Goal: Communication & Community: Answer question/provide support

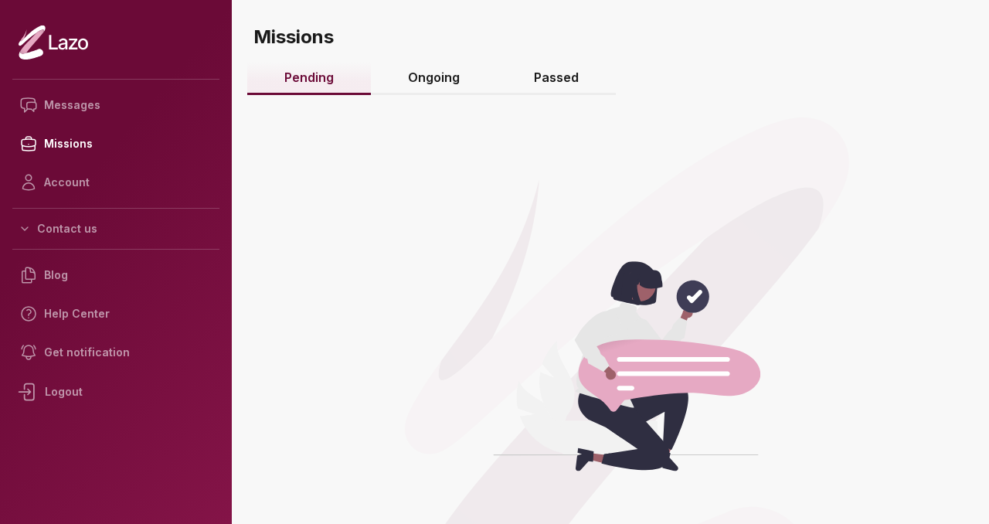
click at [436, 83] on link "Ongoing" at bounding box center [434, 78] width 126 height 33
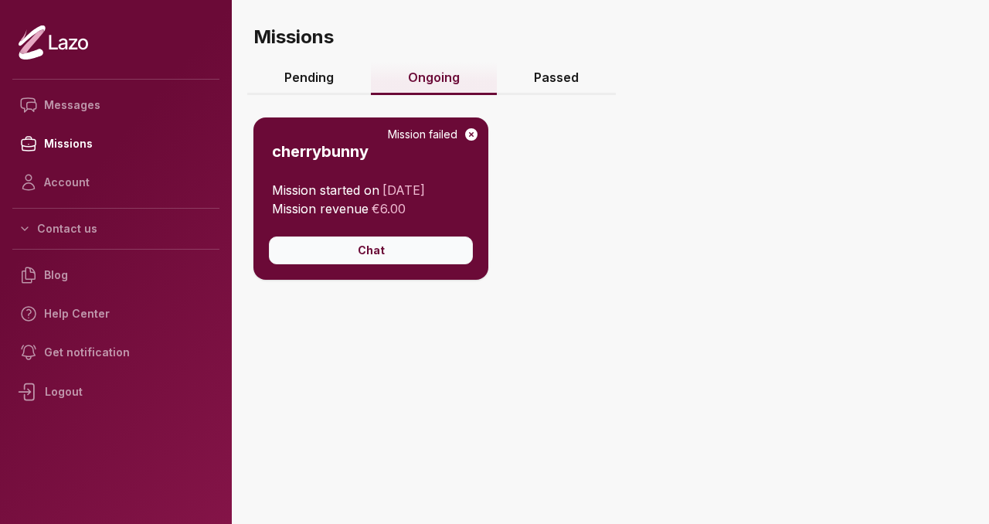
click at [417, 251] on button "Chat" at bounding box center [371, 251] width 204 height 28
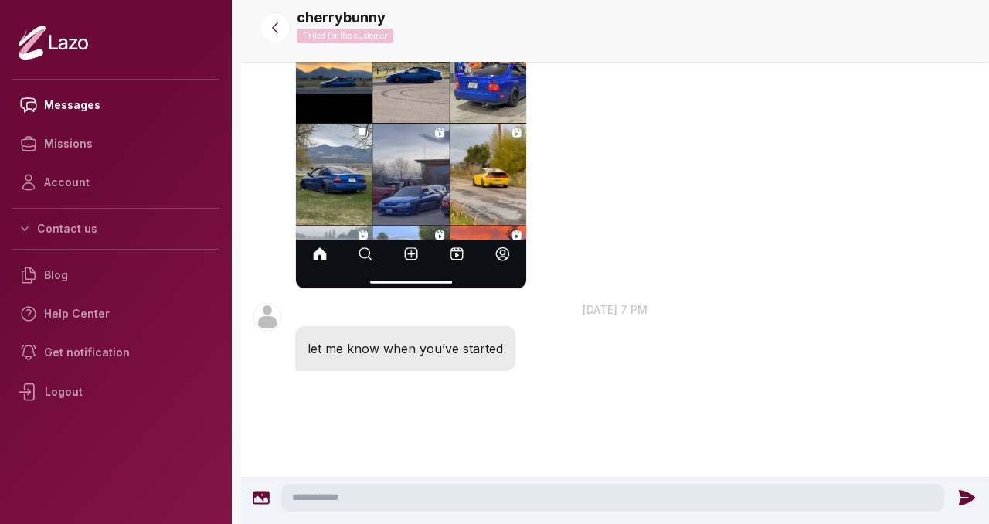
scroll to position [818, 0]
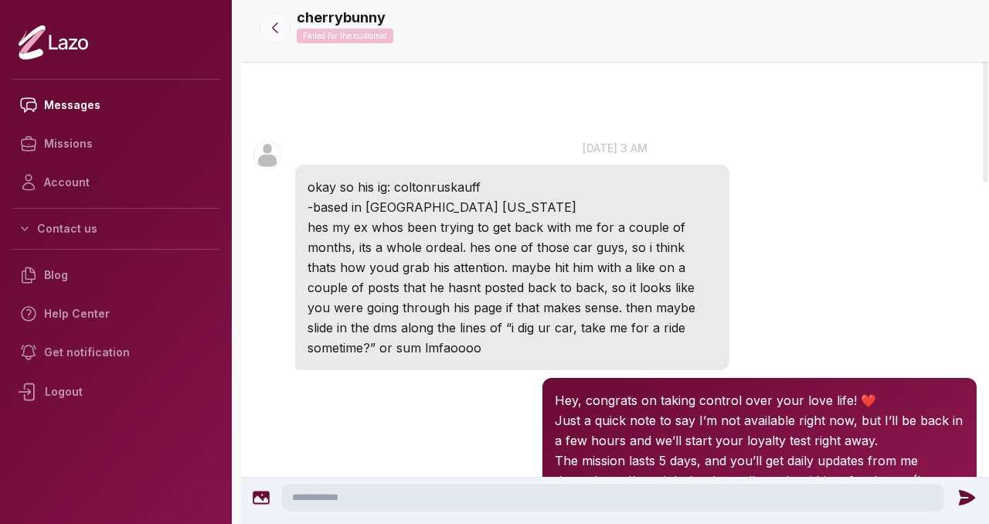
click at [274, 30] on icon at bounding box center [274, 27] width 15 height 15
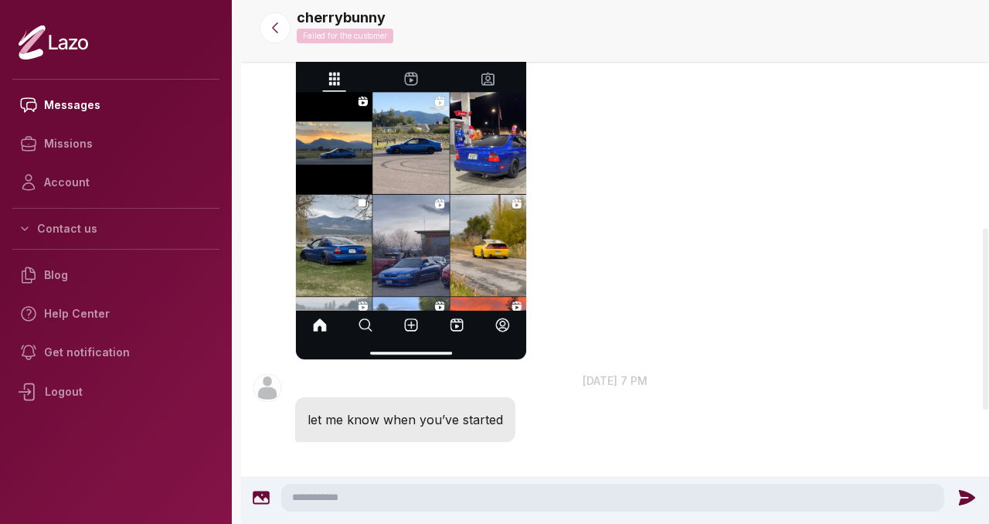
scroll to position [818, 0]
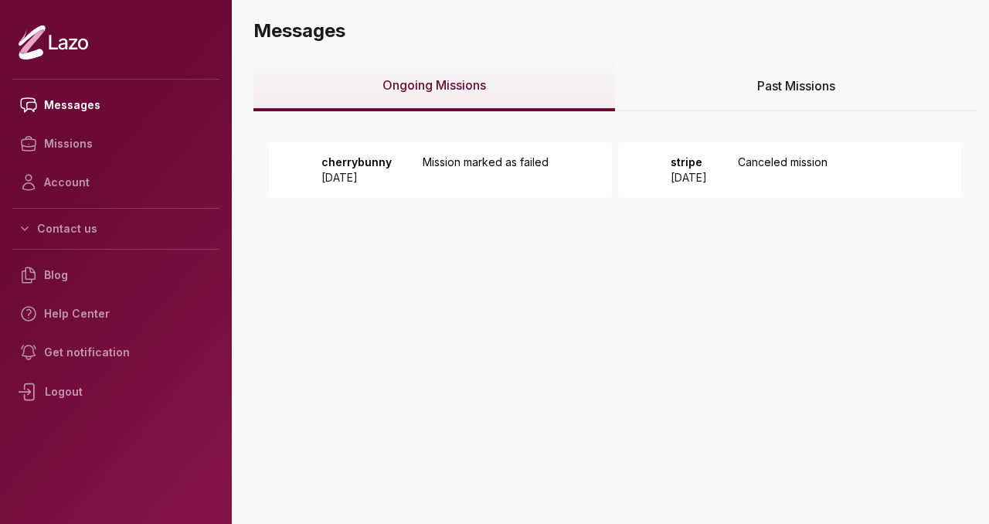
click at [151, 387] on div "Logout" at bounding box center [115, 392] width 207 height 40
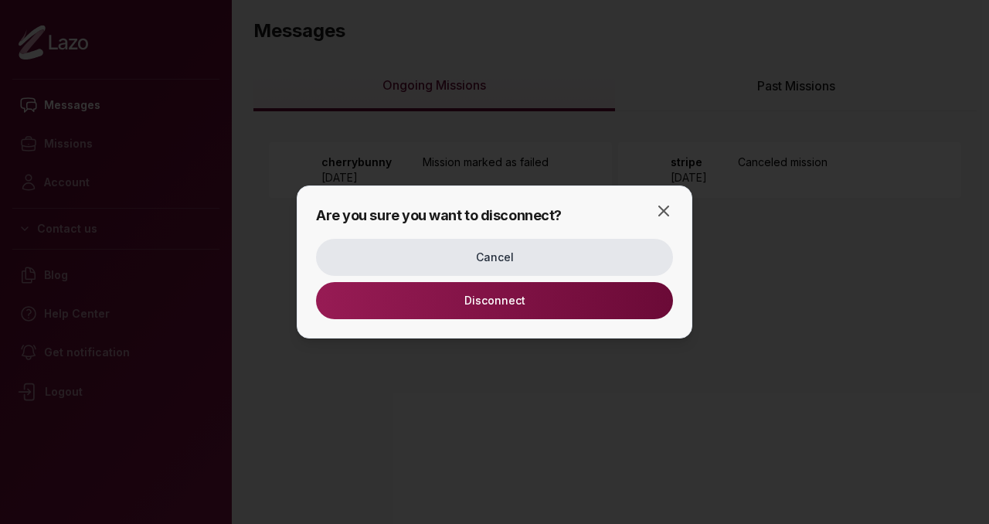
click at [458, 308] on button "Disconnect" at bounding box center [494, 300] width 357 height 37
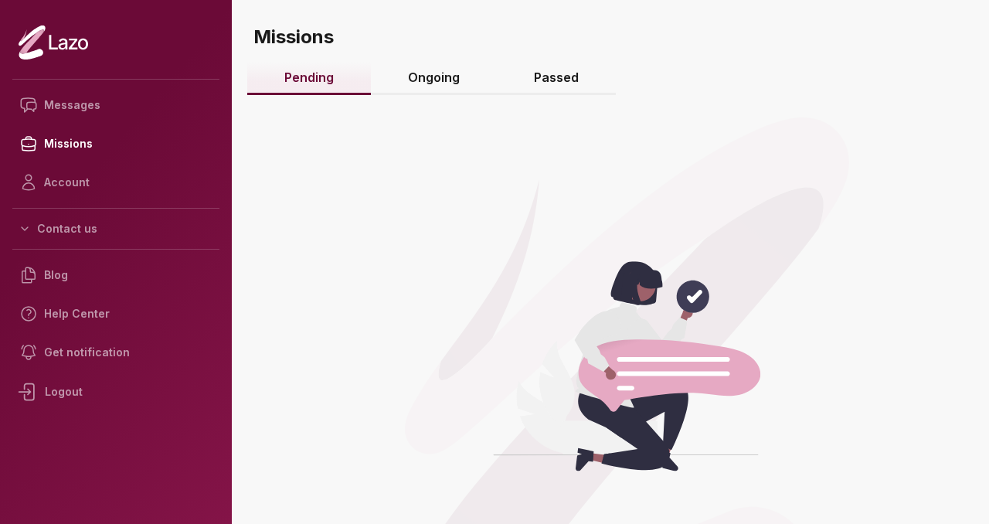
click at [433, 77] on link "Ongoing" at bounding box center [434, 78] width 126 height 33
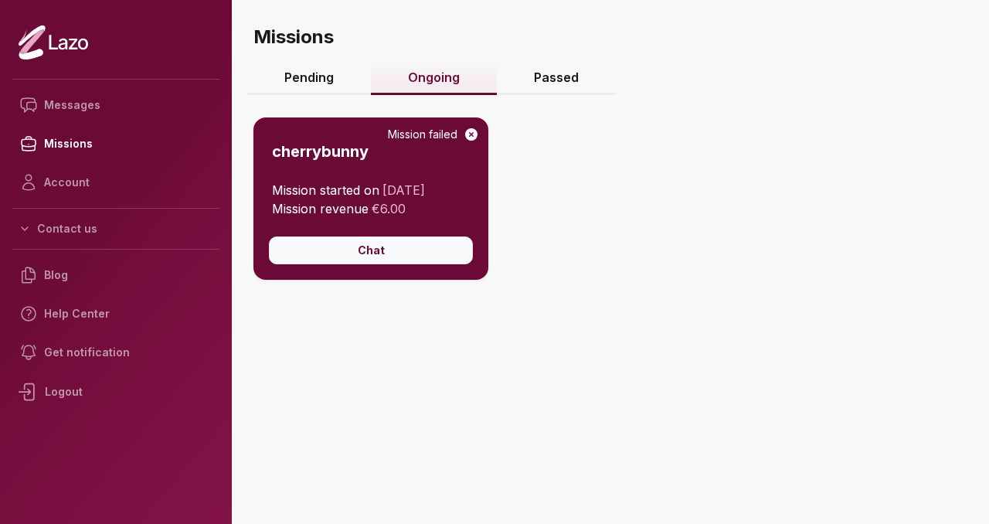
click at [366, 247] on button "Chat" at bounding box center [371, 251] width 204 height 28
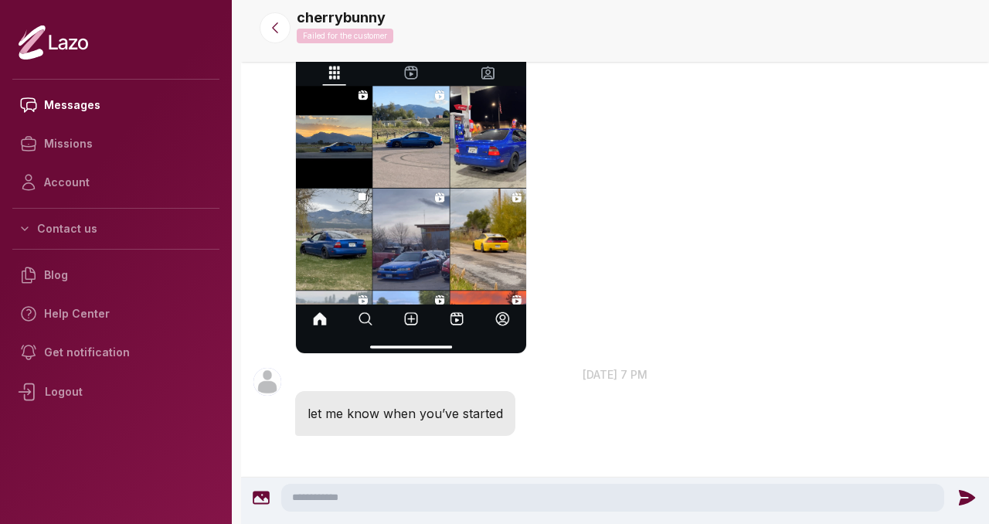
scroll to position [818, 0]
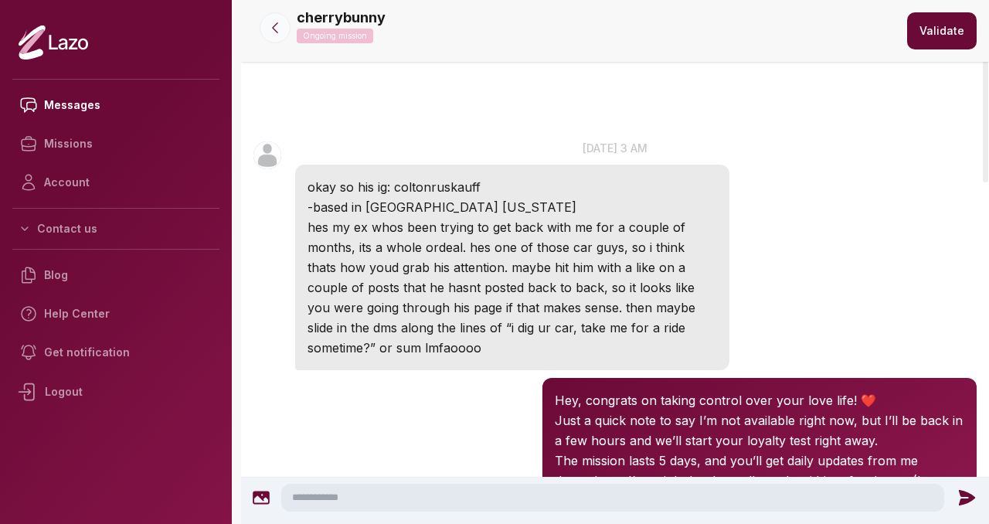
click at [277, 32] on icon at bounding box center [275, 28] width 5 height 10
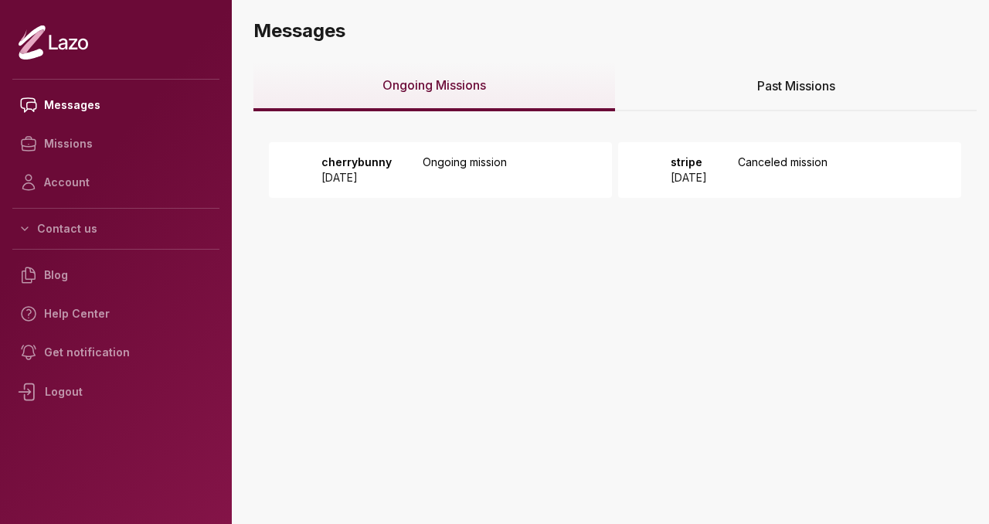
click at [365, 162] on p "cherrybunny" at bounding box center [357, 162] width 70 height 15
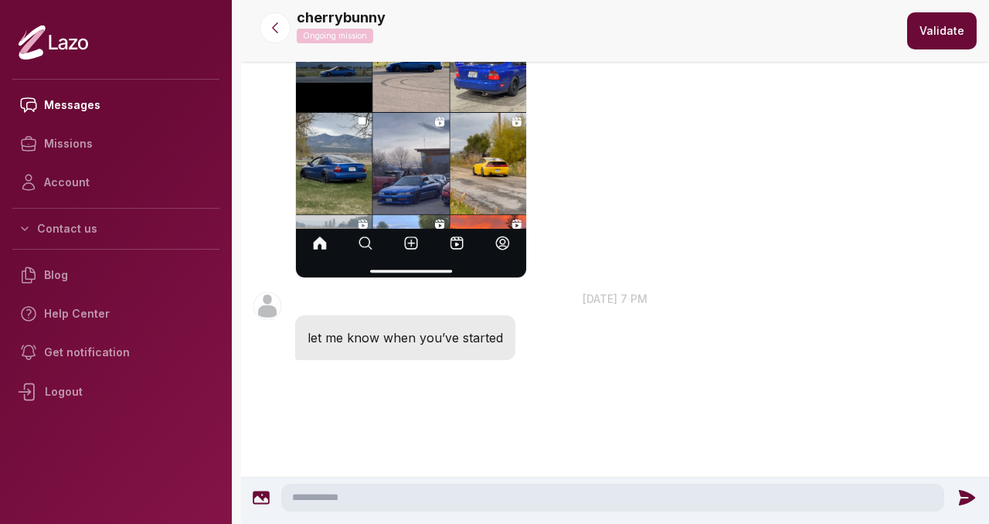
scroll to position [818, 0]
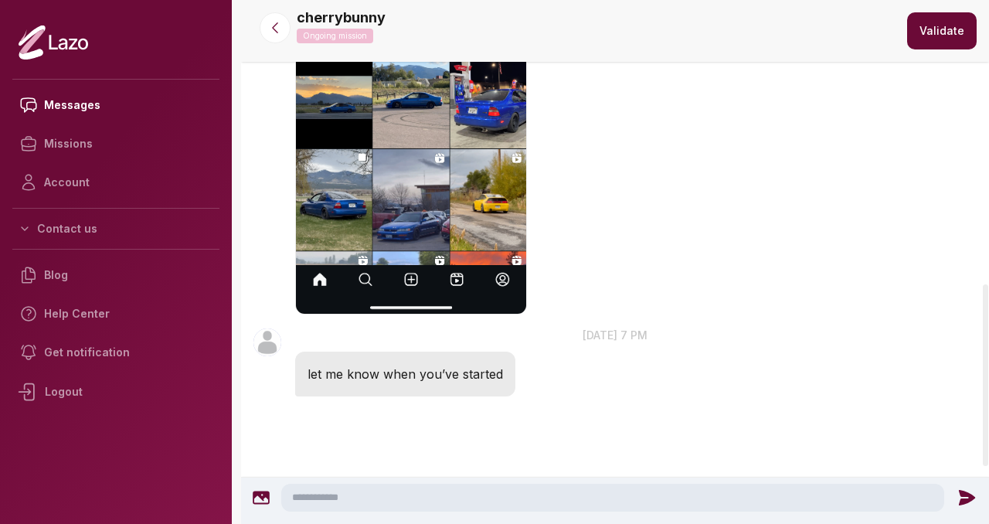
click at [312, 508] on textarea at bounding box center [612, 498] width 663 height 28
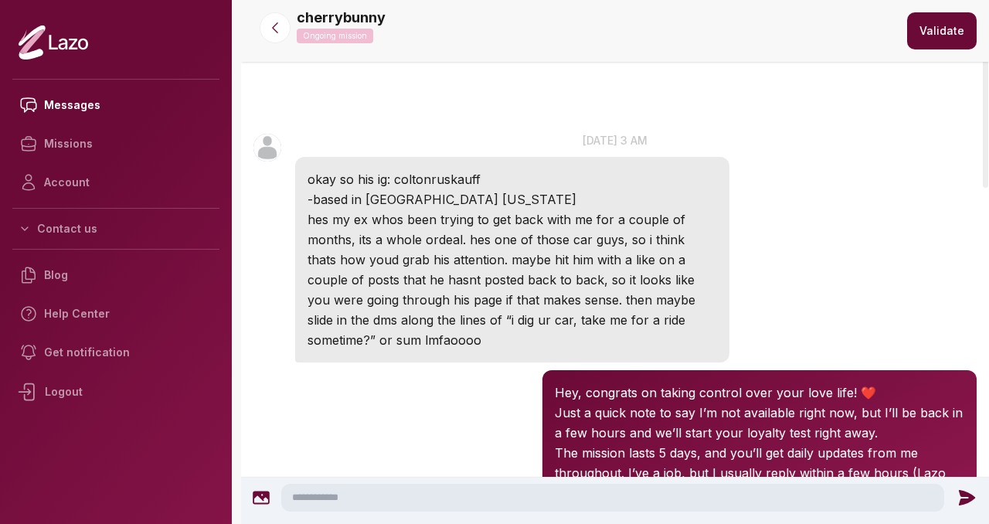
scroll to position [51, 0]
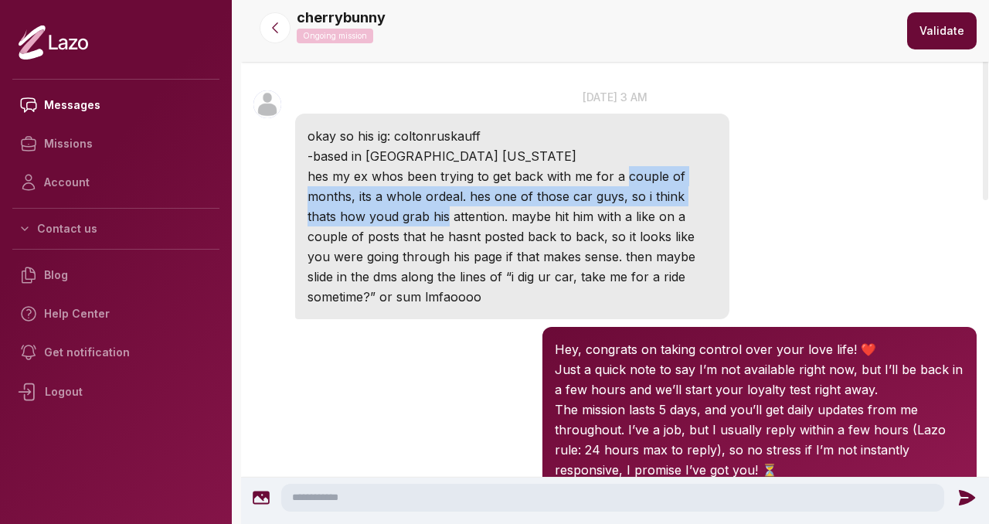
drag, startPoint x: 627, startPoint y: 185, endPoint x: 412, endPoint y: 206, distance: 215.9
click at [416, 206] on p "hes my ex whos been trying to get back with me for a couple of months, its a wh…" at bounding box center [513, 236] width 410 height 141
click at [308, 205] on p "hes my ex whos been trying to get back with me for a couple of months, its a wh…" at bounding box center [513, 236] width 410 height 141
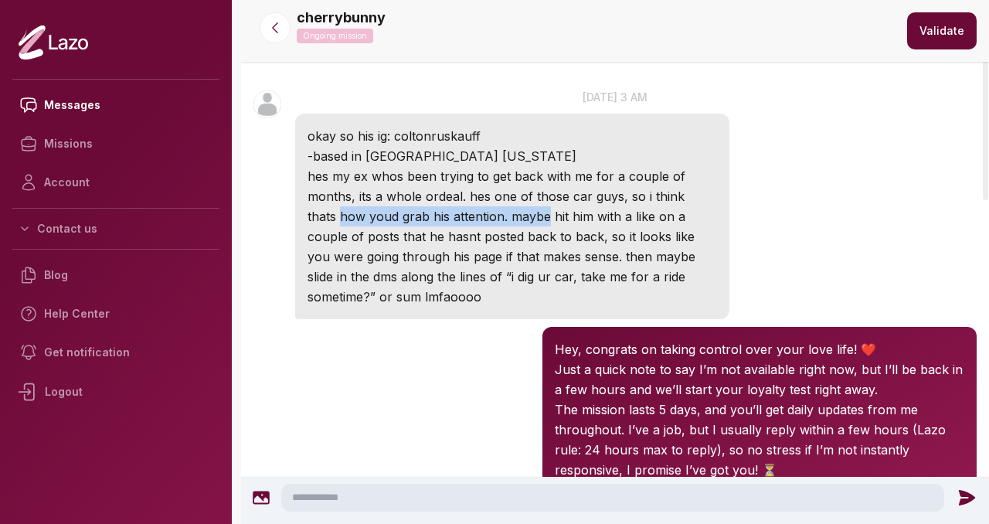
drag, startPoint x: 302, startPoint y: 217, endPoint x: 513, endPoint y: 216, distance: 211.0
click at [513, 218] on div "okay so his ig: coltonruskauff -based in missoula montana hes my ex whos been t…" at bounding box center [512, 217] width 434 height 206
click at [578, 199] on p "hes my ex whos been trying to get back with me for a couple of months, its a wh…" at bounding box center [513, 236] width 410 height 141
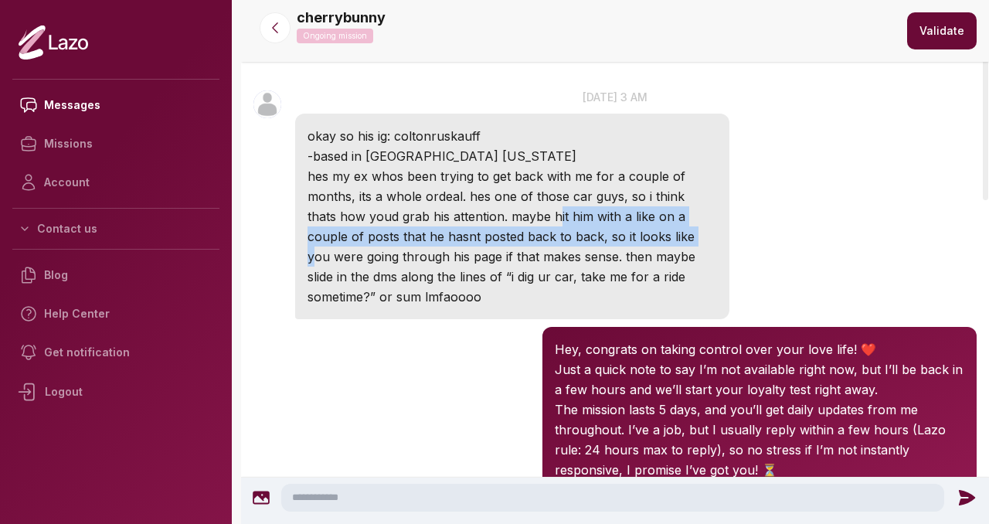
drag, startPoint x: 524, startPoint y: 206, endPoint x: 642, endPoint y: 232, distance: 121.1
click at [642, 231] on p "hes my ex whos been trying to get back with me for a couple of months, its a wh…" at bounding box center [513, 236] width 410 height 141
click at [642, 232] on p "hes my ex whos been trying to get back with me for a couple of months, its a wh…" at bounding box center [513, 236] width 410 height 141
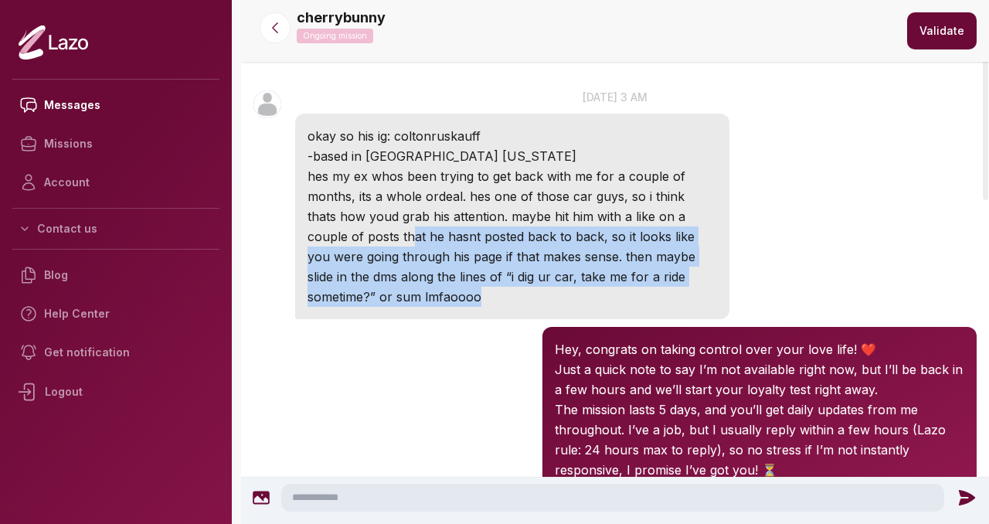
drag, startPoint x: 352, startPoint y: 240, endPoint x: 492, endPoint y: 305, distance: 154.9
click at [492, 306] on p "hes my ex whos been trying to get back with me for a couple of months, its a wh…" at bounding box center [513, 236] width 410 height 141
click at [492, 305] on p "hes my ex whos been trying to get back with me for a couple of months, its a wh…" at bounding box center [513, 236] width 410 height 141
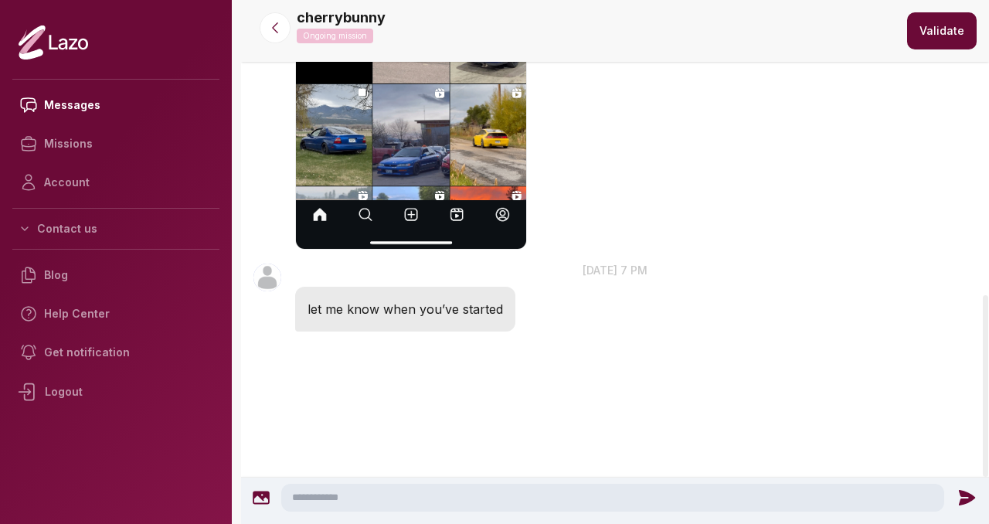
scroll to position [915, 0]
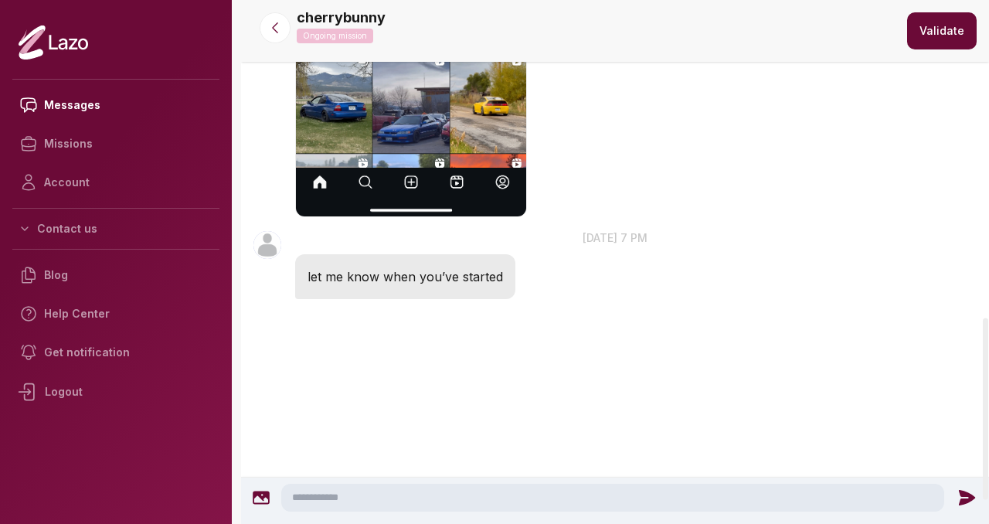
click at [403, 478] on div at bounding box center [615, 501] width 748 height 46
click at [400, 495] on textarea at bounding box center [612, 498] width 663 height 28
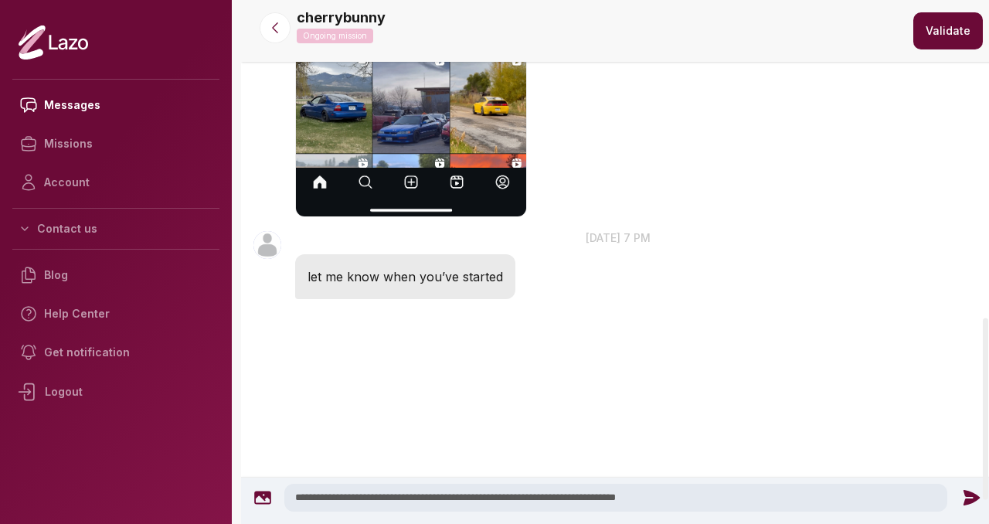
click at [583, 498] on textarea "**********" at bounding box center [615, 498] width 663 height 28
click at [696, 498] on textarea "**********" at bounding box center [615, 498] width 663 height 28
type textarea "**********"
click at [968, 494] on icon at bounding box center [972, 497] width 16 height 15
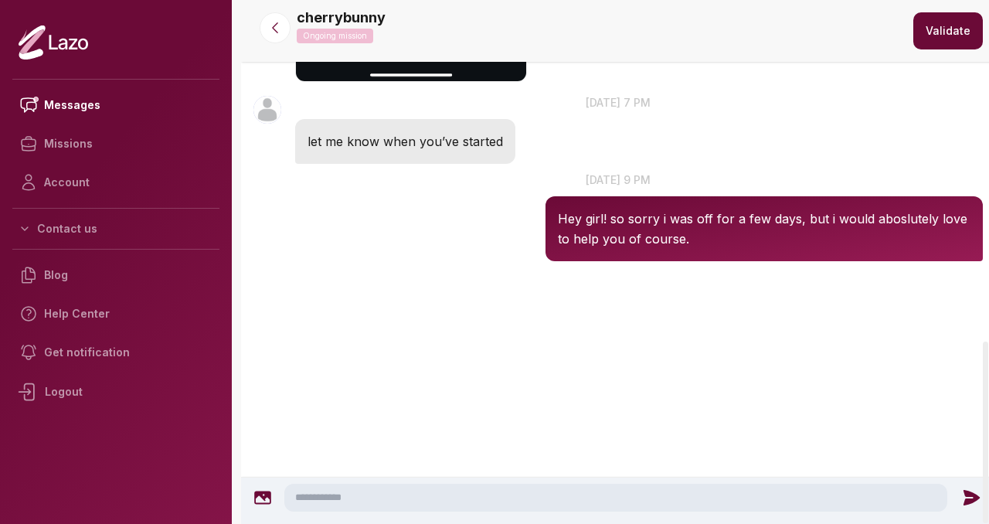
scroll to position [1080, 0]
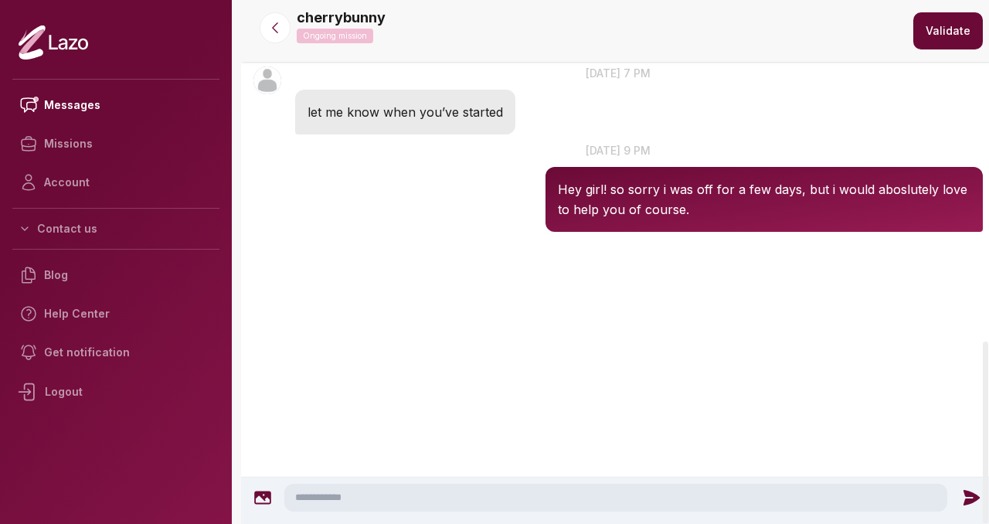
click at [879, 490] on textarea at bounding box center [615, 498] width 663 height 28
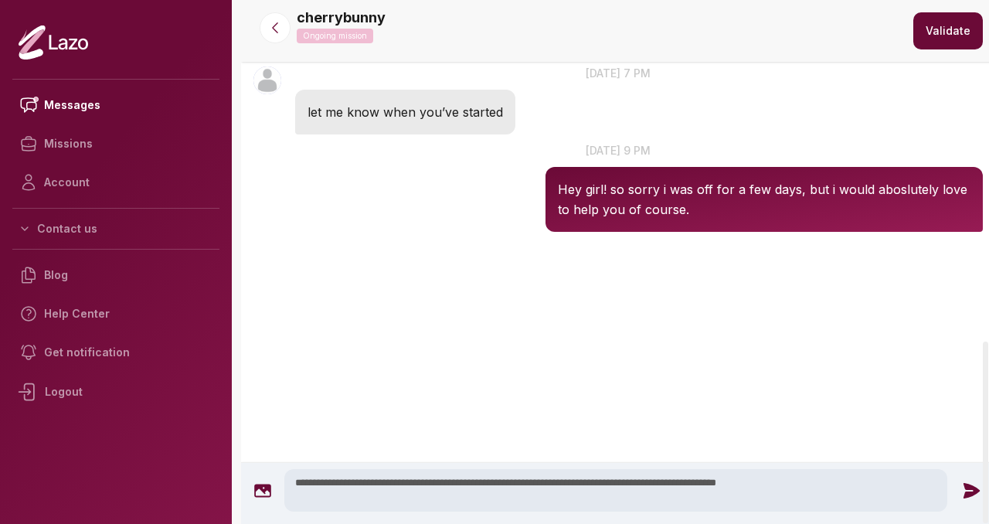
type textarea "**********"
click at [973, 494] on icon at bounding box center [972, 491] width 20 height 20
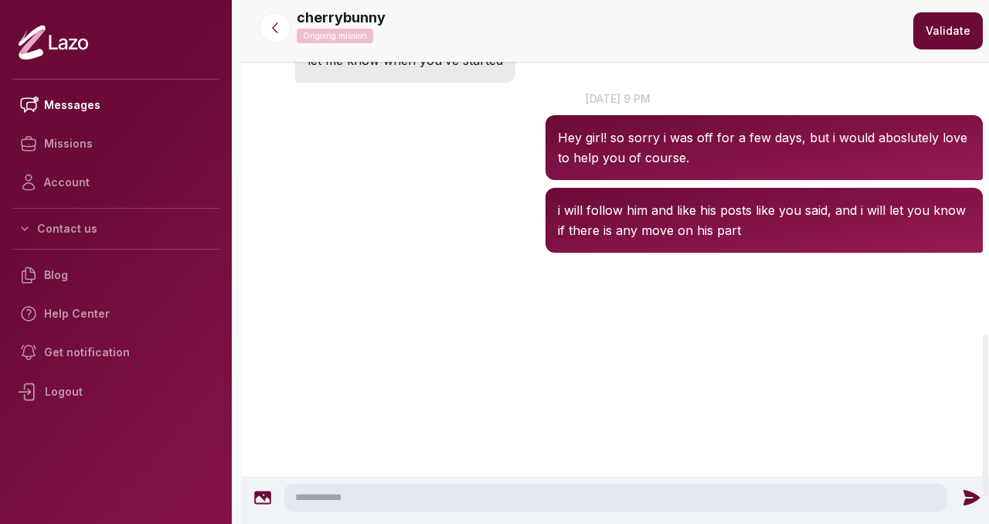
scroll to position [1152, 0]
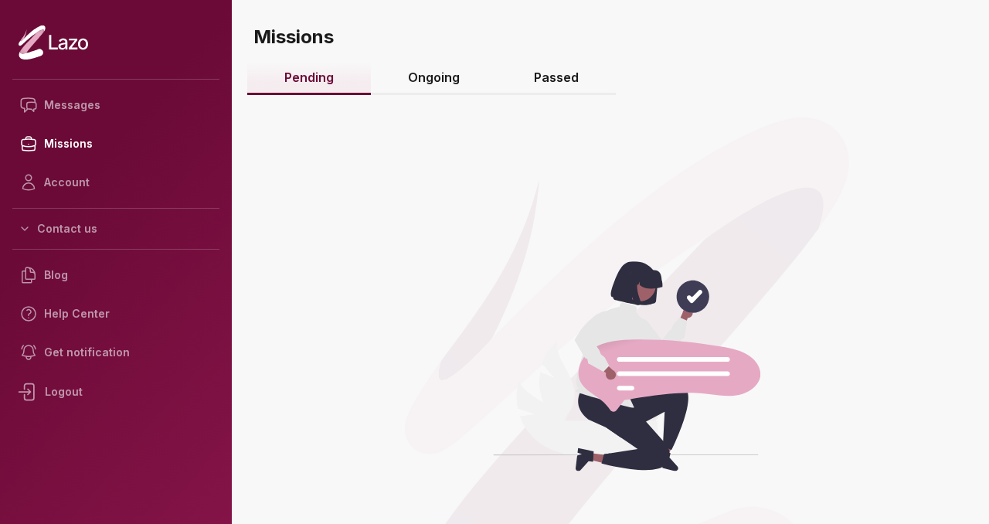
click at [452, 67] on link "Ongoing" at bounding box center [434, 78] width 126 height 33
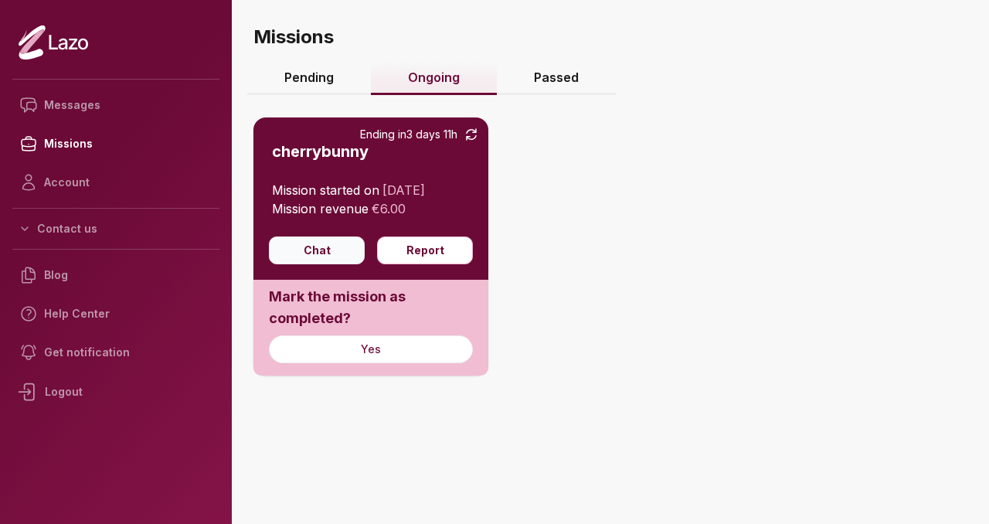
click at [313, 259] on button "Chat" at bounding box center [317, 251] width 96 height 28
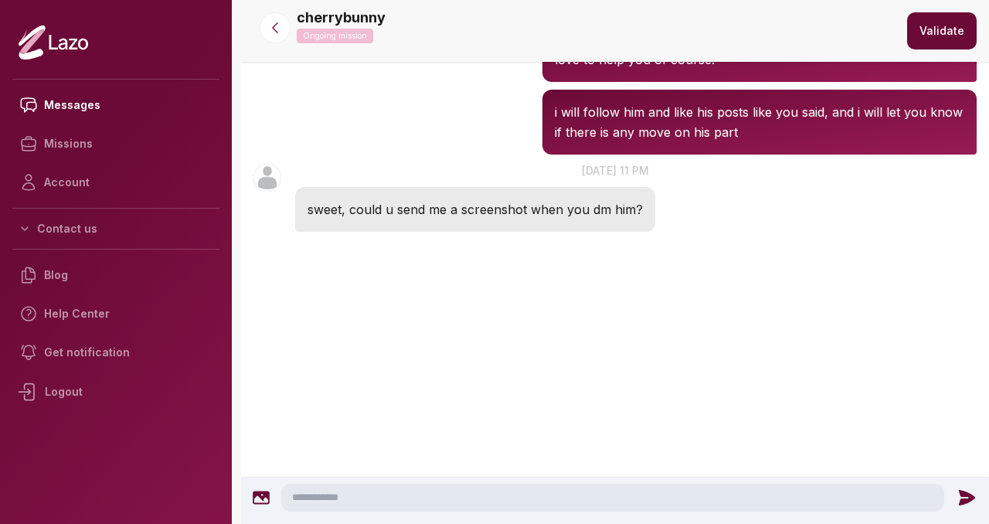
scroll to position [1054, 0]
click at [332, 493] on textarea at bounding box center [612, 498] width 663 height 28
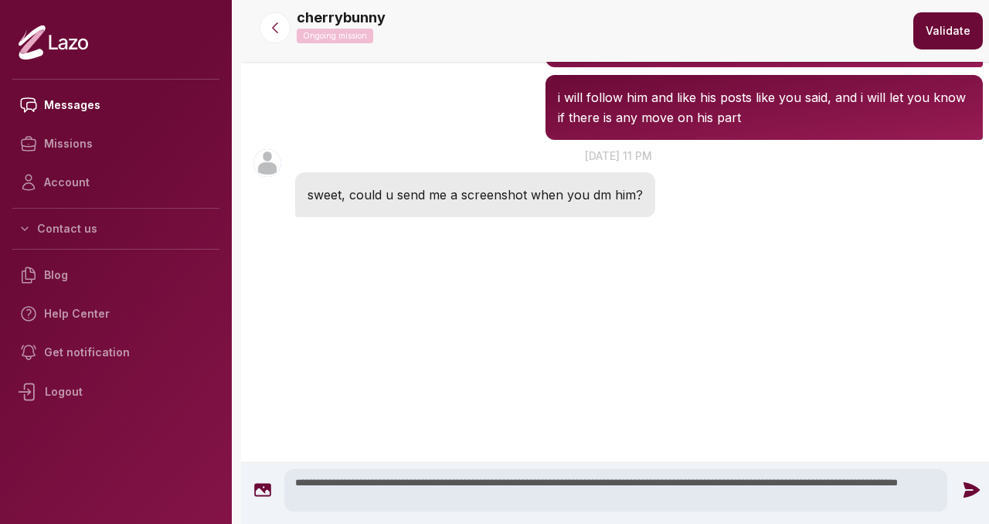
drag, startPoint x: 319, startPoint y: 484, endPoint x: 352, endPoint y: 482, distance: 32.5
click at [352, 482] on textarea "**********" at bounding box center [615, 490] width 663 height 43
click at [414, 498] on textarea "**********" at bounding box center [615, 490] width 663 height 43
click at [450, 485] on textarea "**********" at bounding box center [615, 490] width 663 height 43
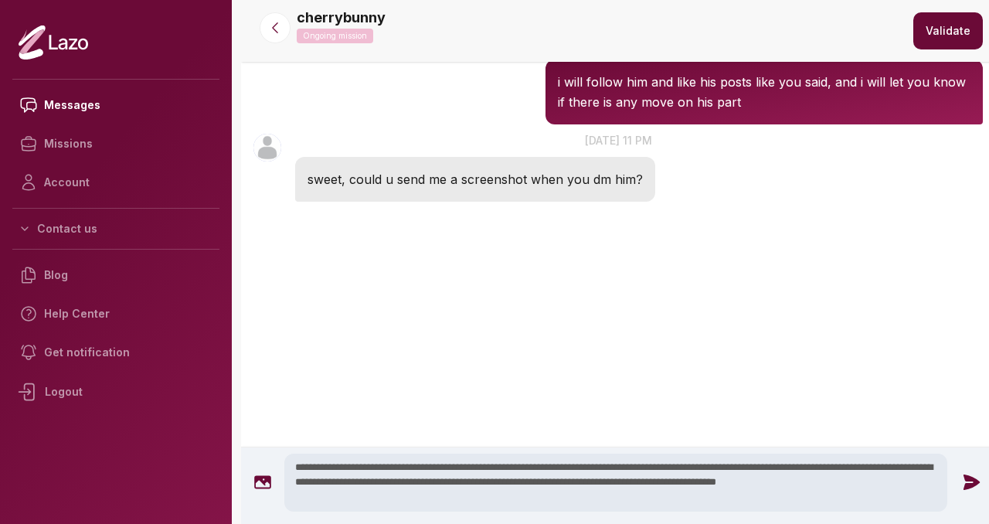
drag, startPoint x: 646, startPoint y: 485, endPoint x: 649, endPoint y: 508, distance: 23.3
click at [649, 509] on textarea "**********" at bounding box center [615, 483] width 663 height 58
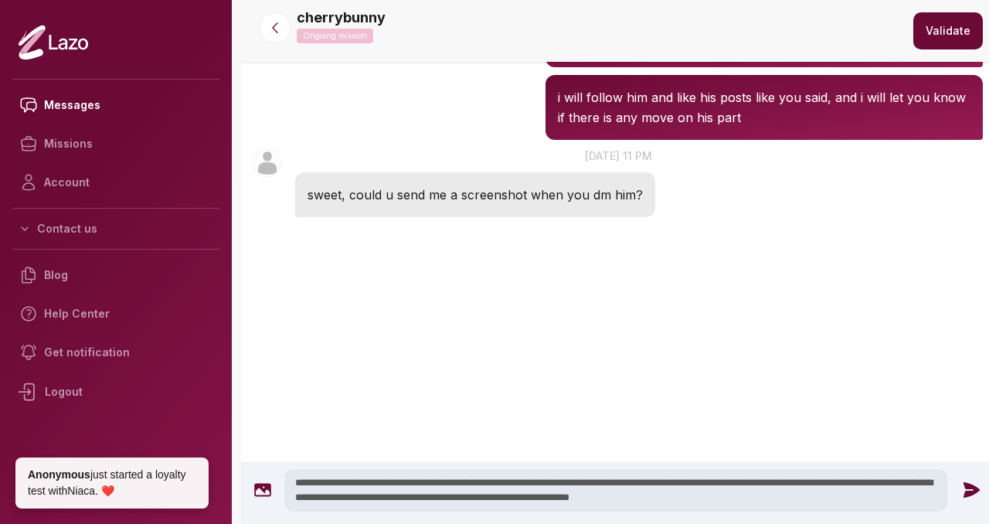
click at [640, 500] on textarea "**********" at bounding box center [615, 490] width 663 height 43
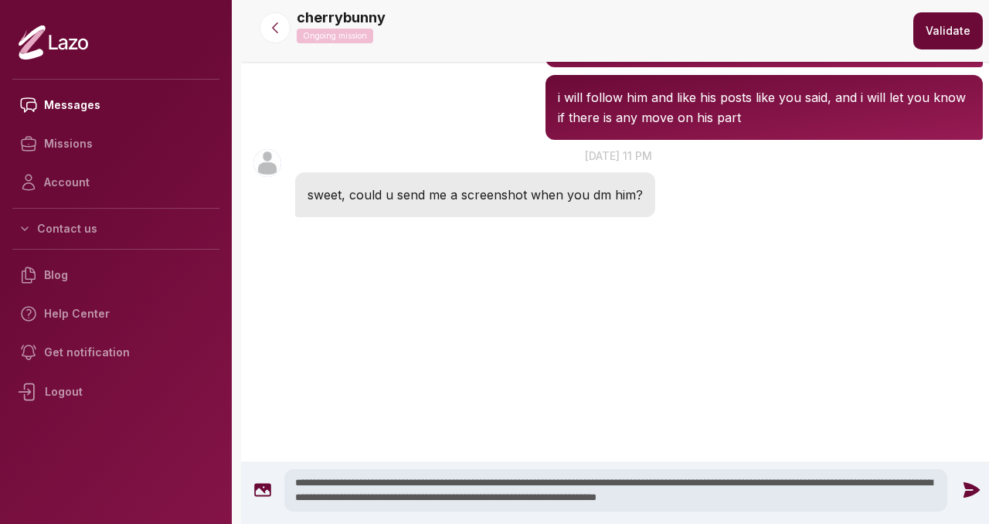
type textarea "**********"
click at [969, 492] on icon at bounding box center [972, 489] width 16 height 15
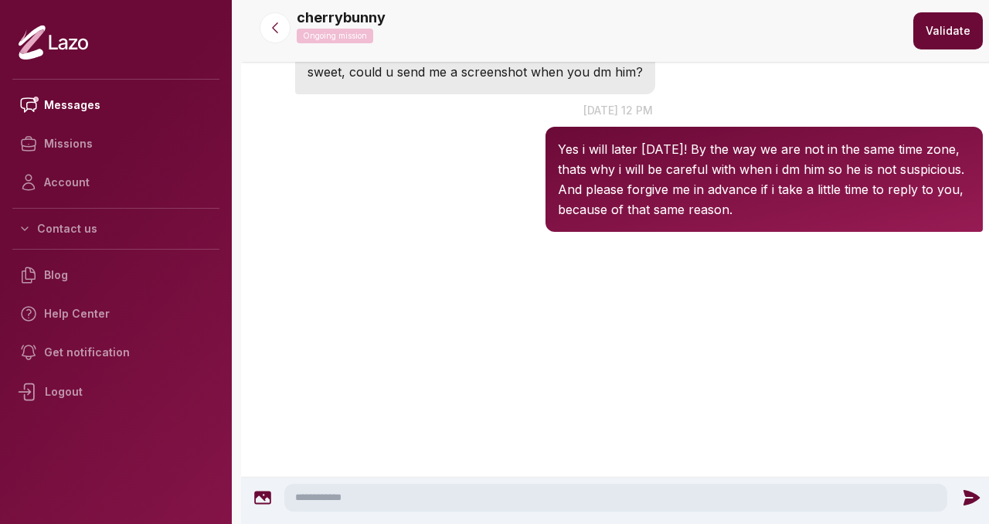
scroll to position [1264, 0]
